Goal: Transaction & Acquisition: Purchase product/service

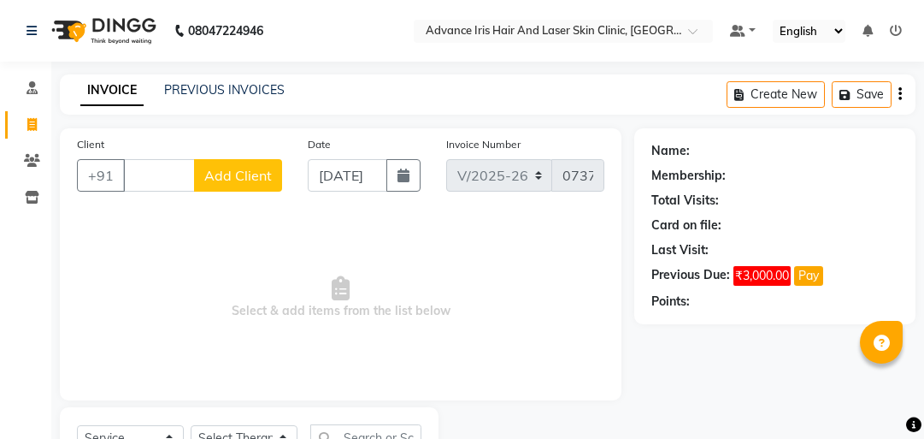
select select "5825"
select select "service"
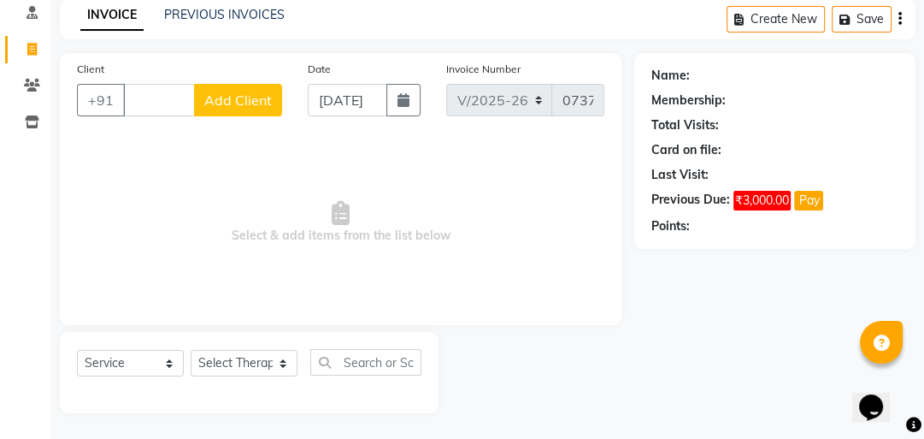
scroll to position [0, 18]
click at [154, 94] on input "Client" at bounding box center [159, 100] width 72 height 32
click at [202, 15] on link "PREVIOUS INVOICES" at bounding box center [224, 14] width 121 height 15
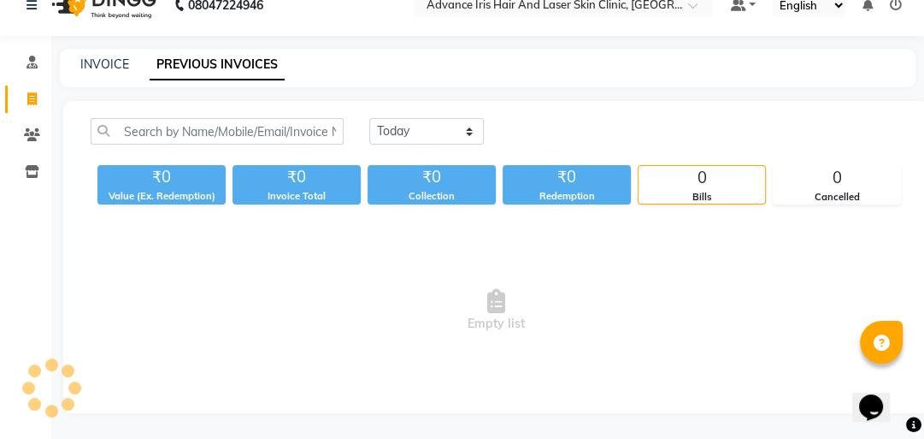
scroll to position [75, 0]
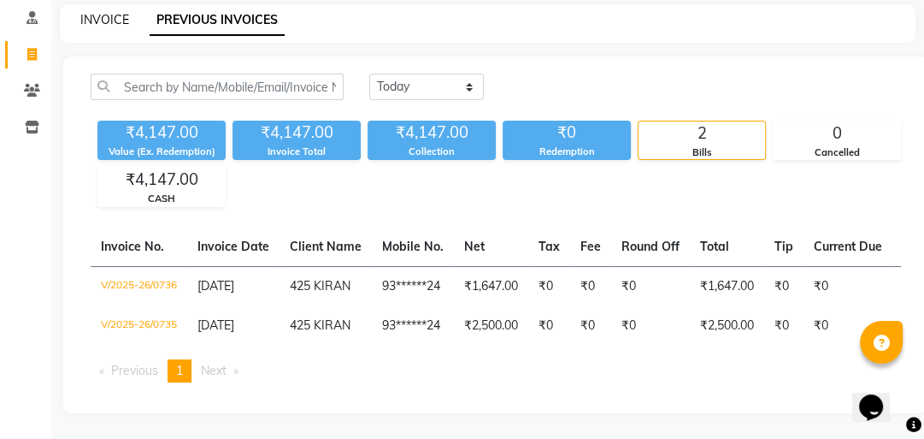
click at [101, 14] on link "INVOICE" at bounding box center [104, 19] width 49 height 15
select select "service"
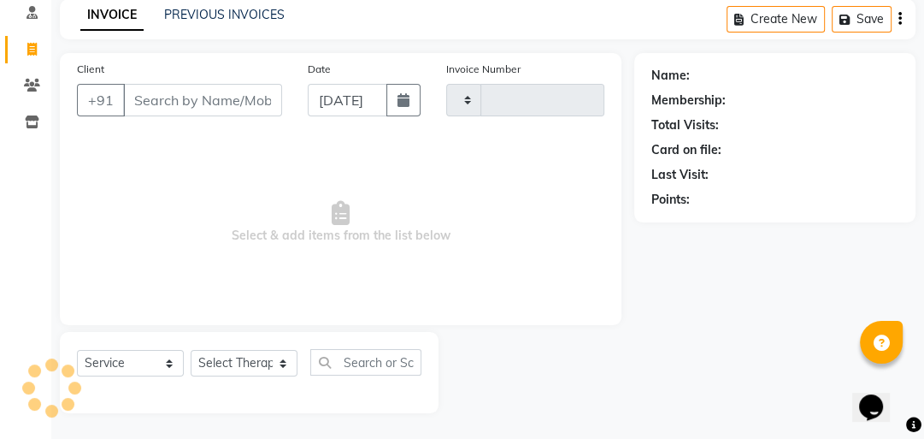
type input "0737"
select select "5825"
click at [210, 99] on input "Client" at bounding box center [202, 100] width 159 height 32
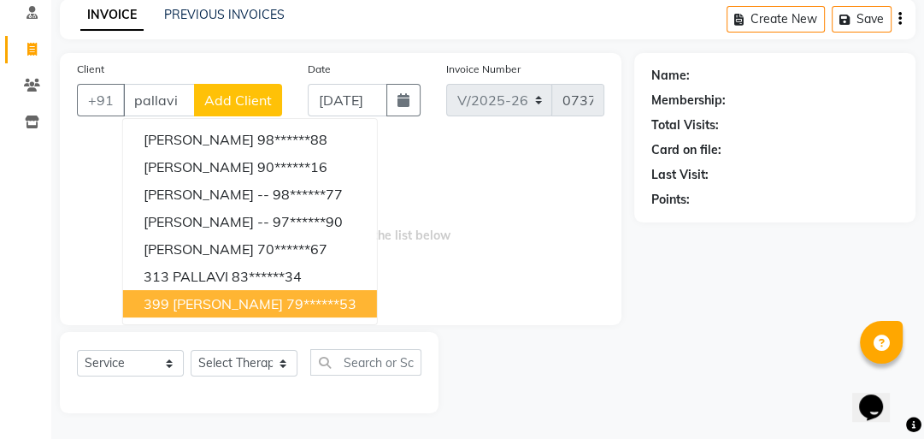
click at [236, 301] on span "399 [PERSON_NAME]" at bounding box center [213, 303] width 139 height 17
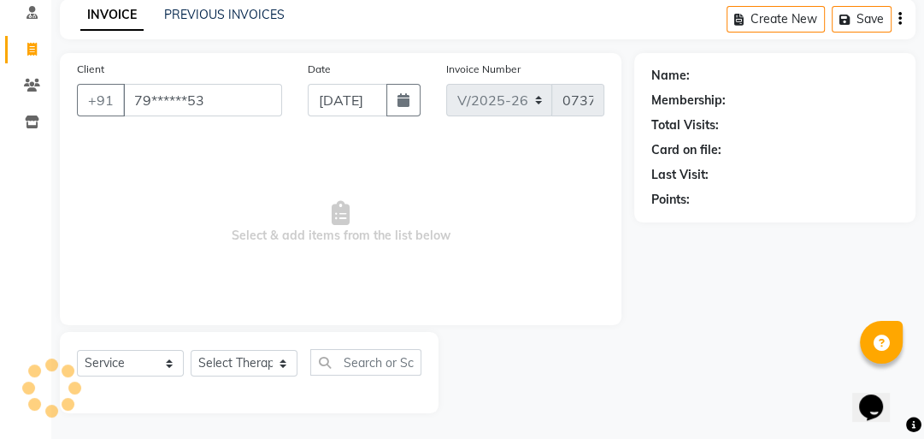
type input "79******53"
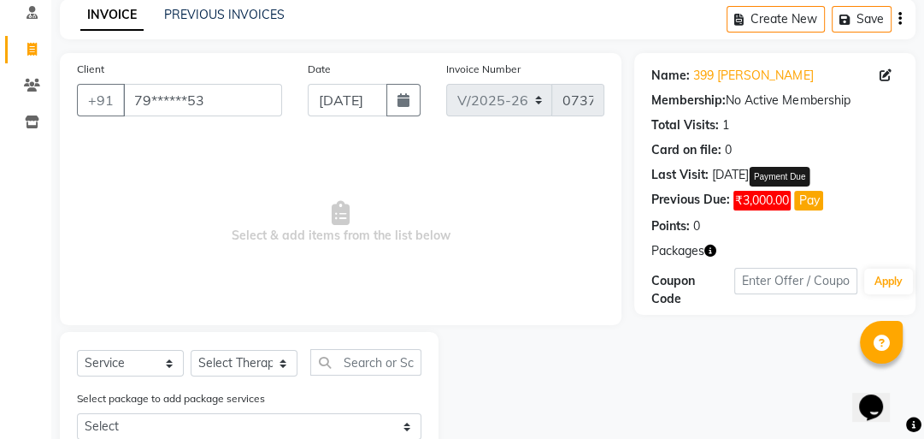
click at [809, 200] on button "Pay" at bounding box center [808, 201] width 29 height 20
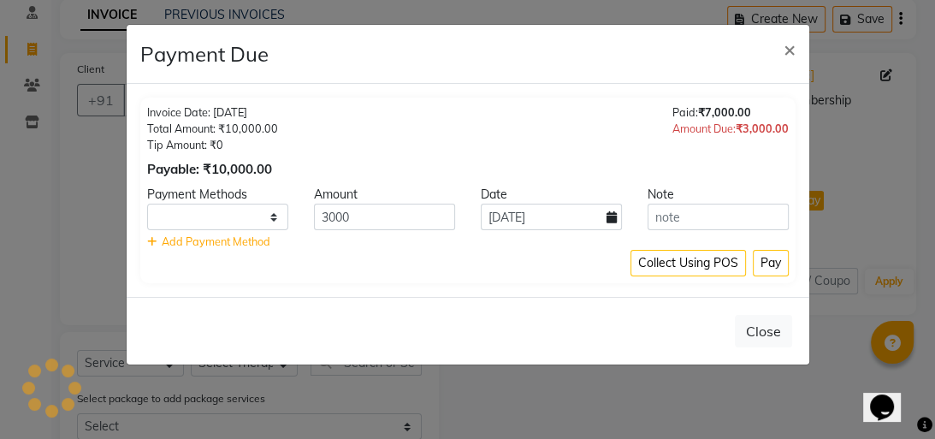
select select "1"
click at [219, 243] on span "Add Payment Method" at bounding box center [216, 241] width 109 height 14
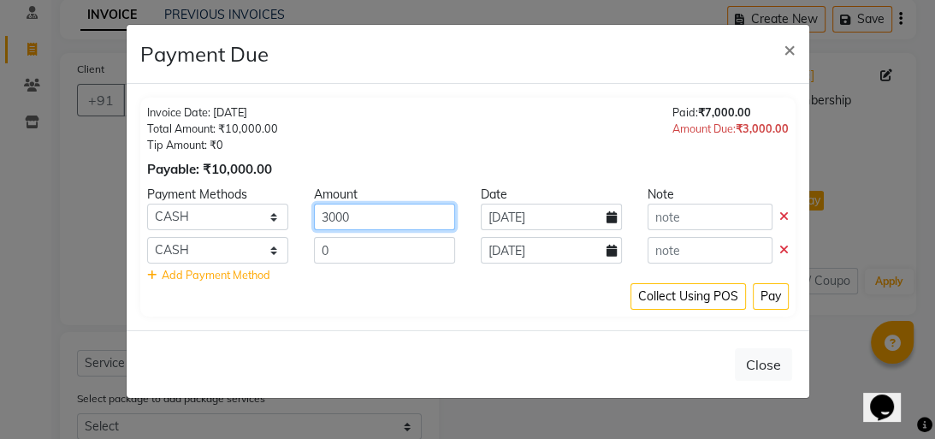
click at [390, 218] on input "3000" at bounding box center [384, 217] width 141 height 27
type input "3"
type input "2000"
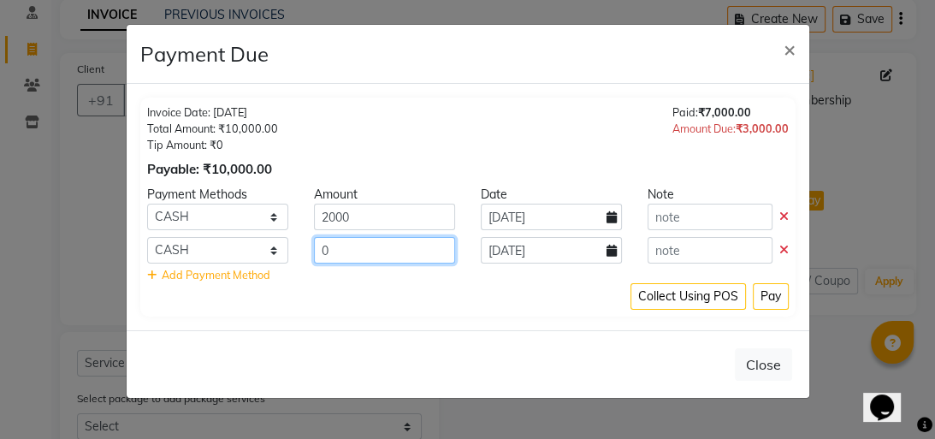
click at [391, 247] on input "0" at bounding box center [384, 250] width 141 height 27
type input "1000"
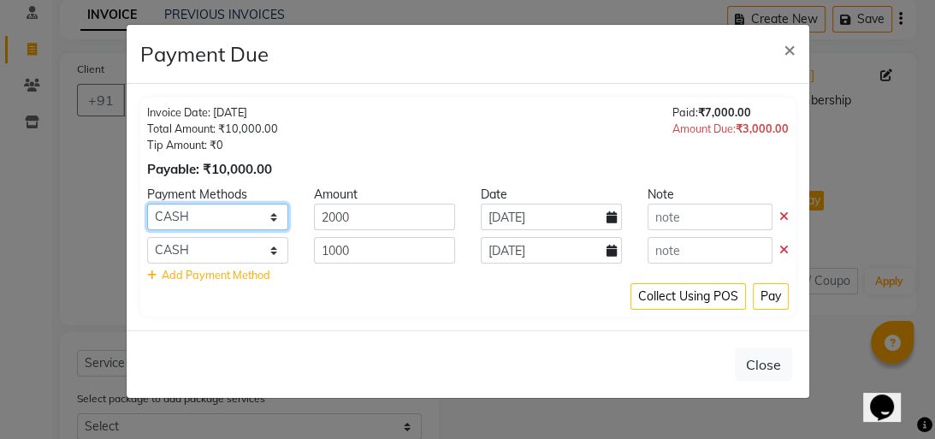
click at [174, 212] on select "CASH CARD ONLINE CUSTOM GPay PayTM PhonePe UPI NearBuy Loan BharatPay Cheque Mo…" at bounding box center [217, 217] width 141 height 27
select select "5"
click at [147, 204] on select "CASH CARD ONLINE CUSTOM GPay PayTM PhonePe UPI NearBuy Loan BharatPay Cheque Mo…" at bounding box center [217, 217] width 141 height 27
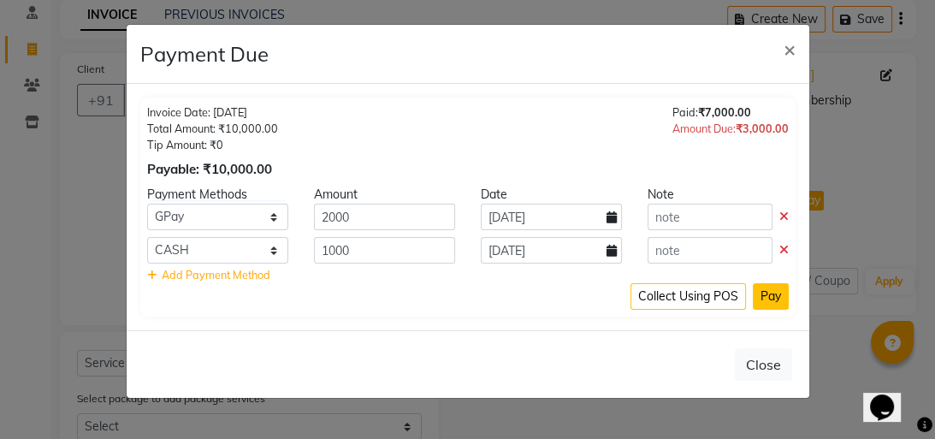
click at [773, 294] on button "Pay" at bounding box center [771, 296] width 36 height 27
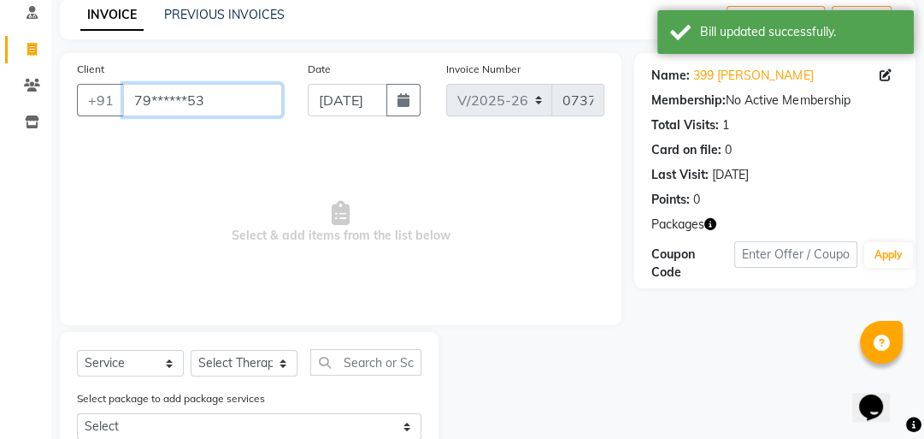
click at [209, 103] on input "79******53" at bounding box center [202, 100] width 159 height 32
type input "7"
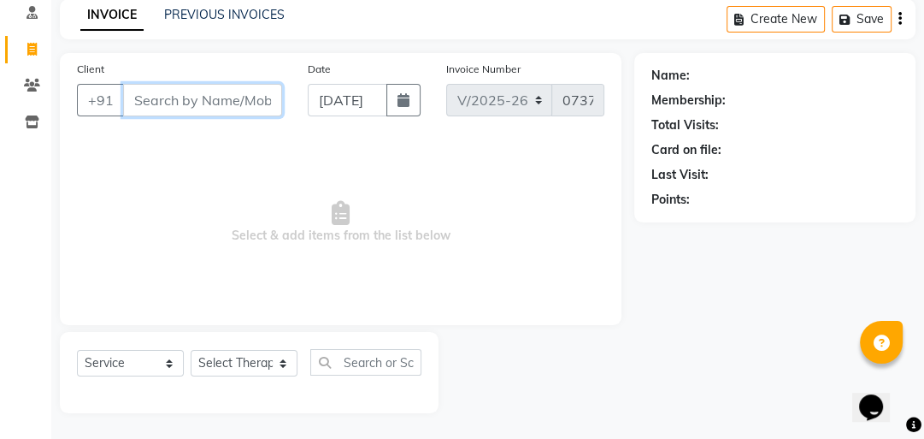
click at [248, 93] on input "Client" at bounding box center [202, 100] width 159 height 32
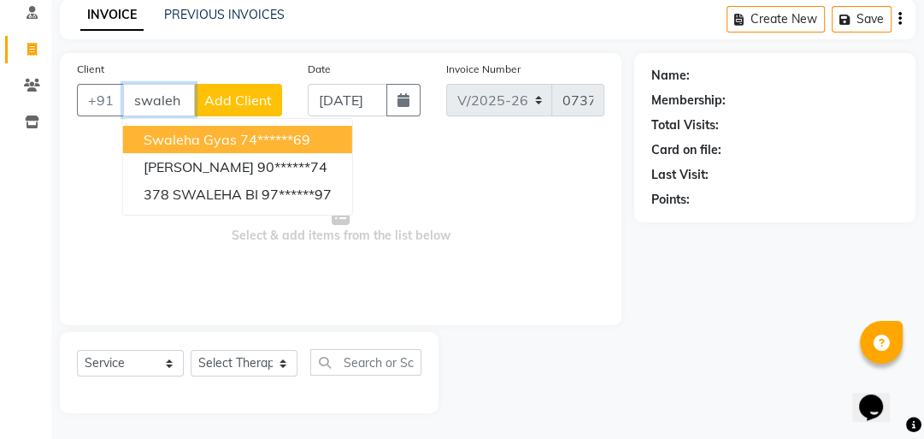
type input "swaleh"
